Goal: Find specific page/section: Find specific page/section

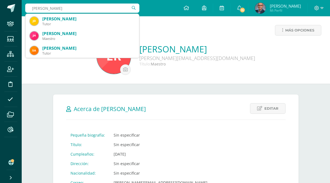
type input "natham"
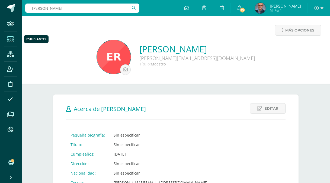
click at [9, 40] on icon at bounding box center [10, 38] width 7 height 5
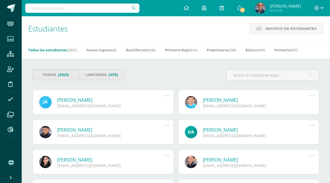
click at [83, 9] on input "text" at bounding box center [82, 8] width 114 height 9
type input "natham"
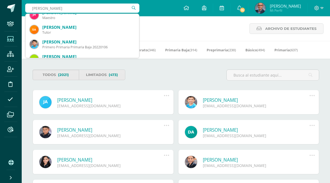
scroll to position [22, 0]
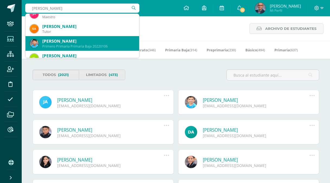
click at [88, 48] on div "Primero Primaria Primaria Baja 20220106" at bounding box center [88, 46] width 92 height 5
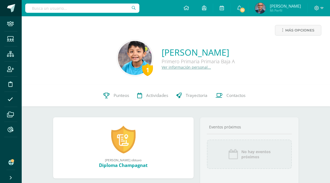
click at [12, 11] on span at bounding box center [11, 8] width 8 height 8
